Goal: Task Accomplishment & Management: Manage account settings

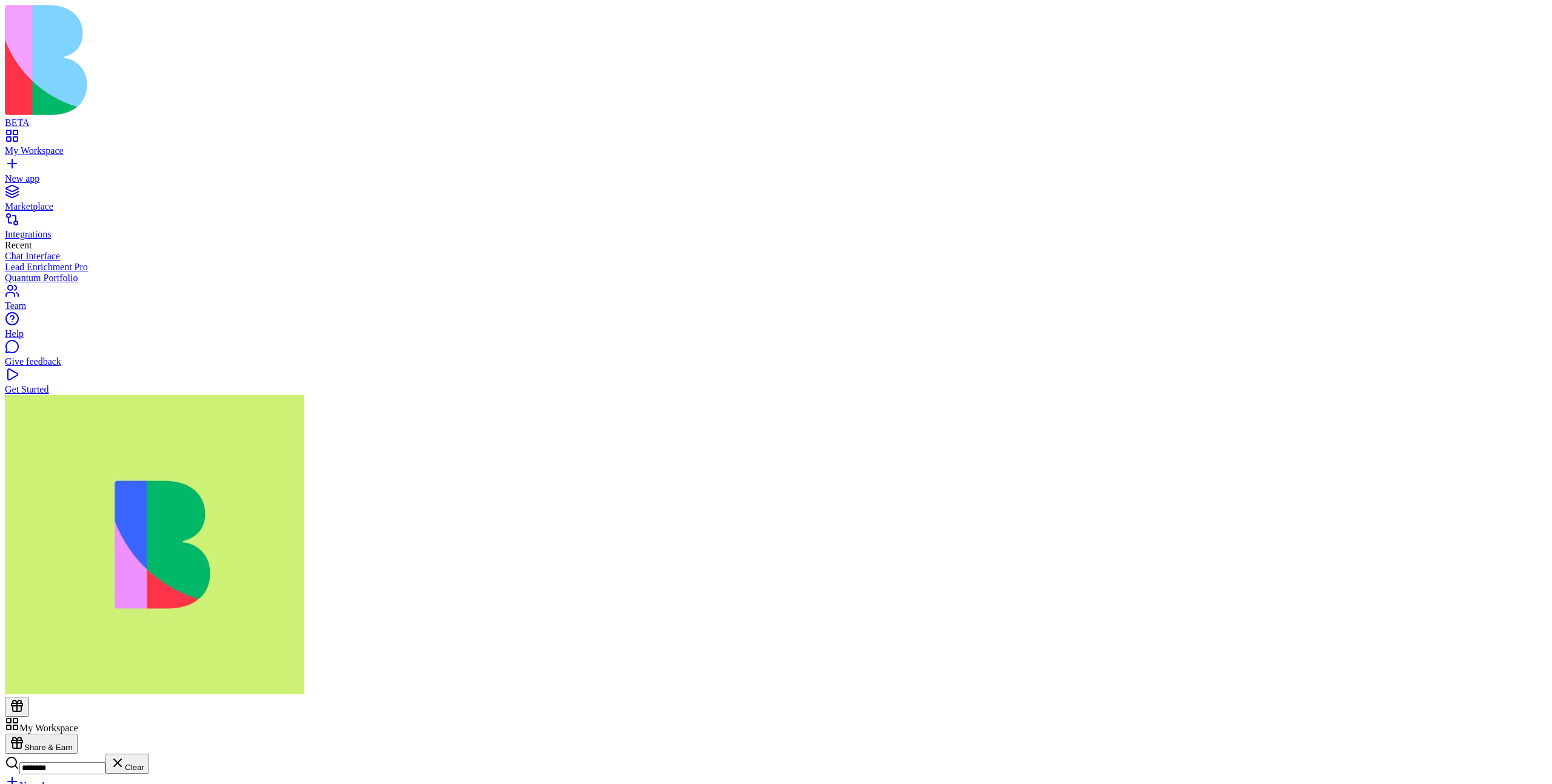
type input "********"
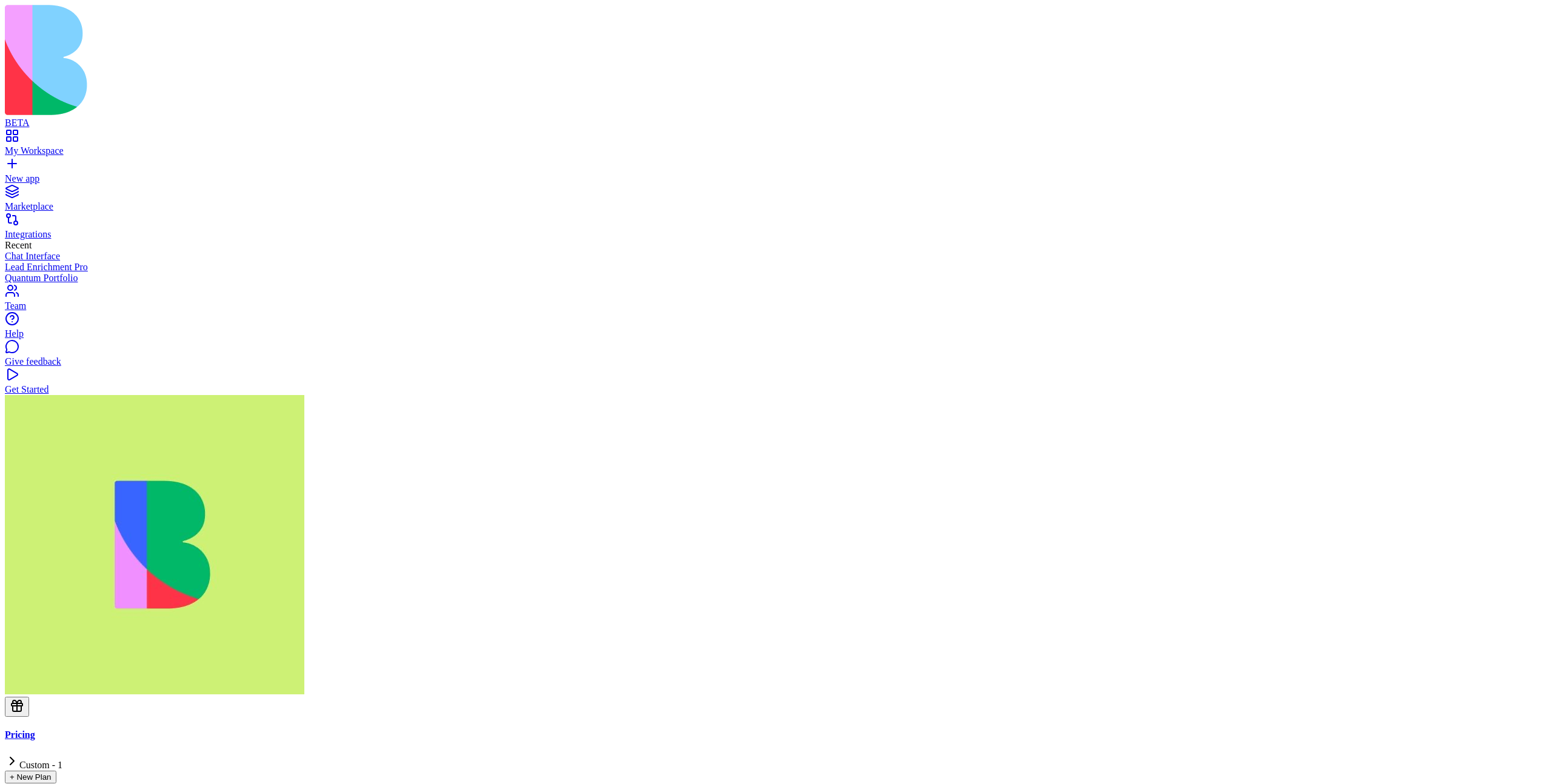
click at [57, 771] on button "+ New Plan" at bounding box center [31, 777] width 51 height 12
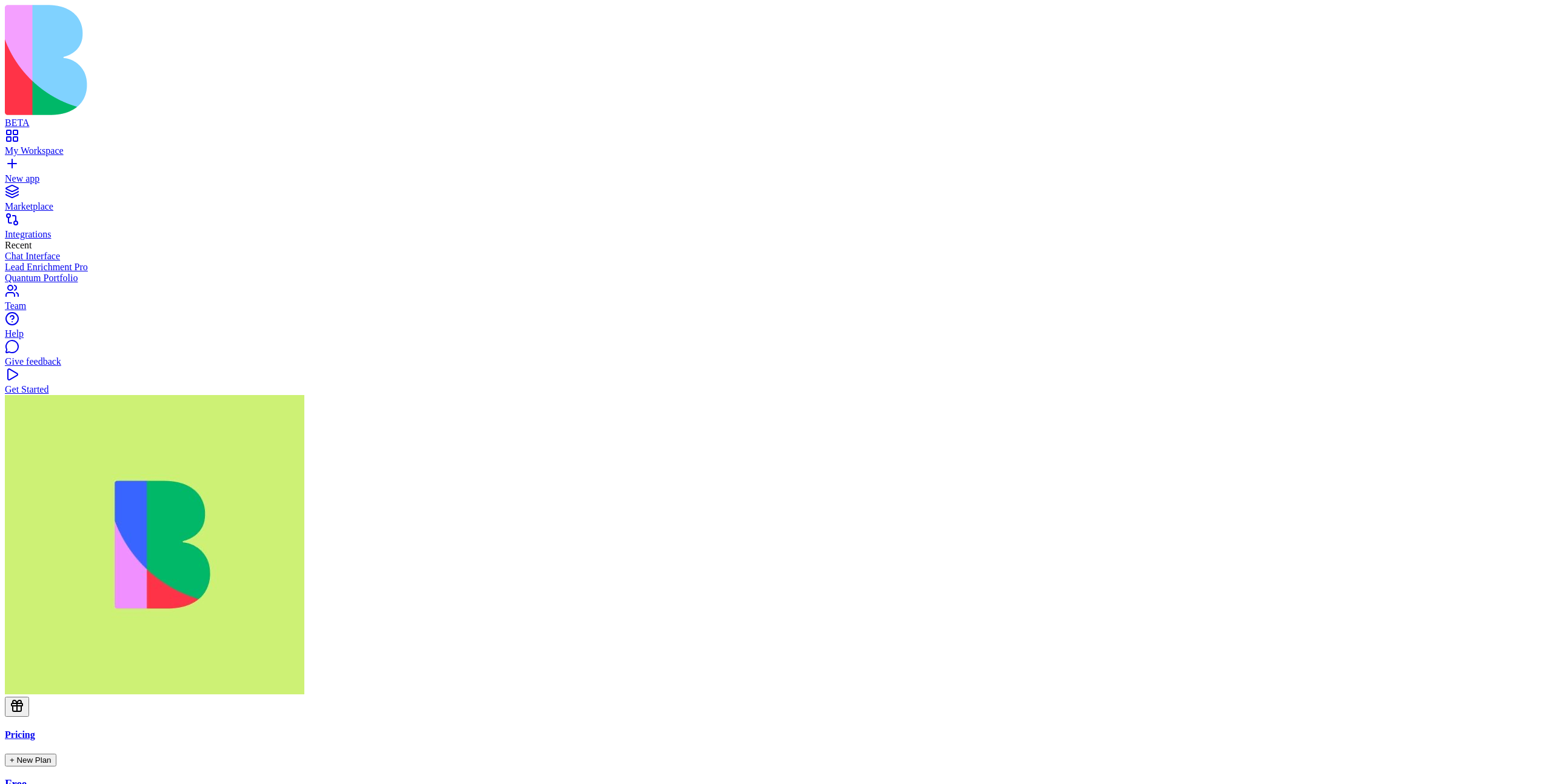
click at [57, 754] on button "+ New Plan" at bounding box center [31, 760] width 51 height 12
